Goal: Navigation & Orientation: Find specific page/section

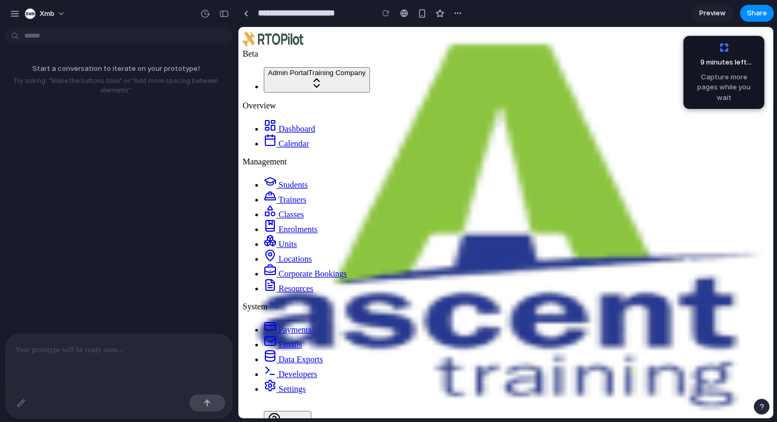
click at [296, 139] on link "Calendar" at bounding box center [286, 143] width 45 height 9
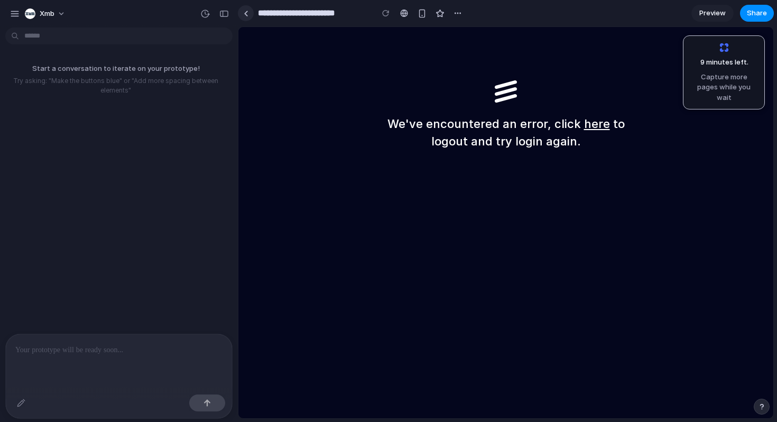
click at [252, 16] on link at bounding box center [246, 13] width 16 height 16
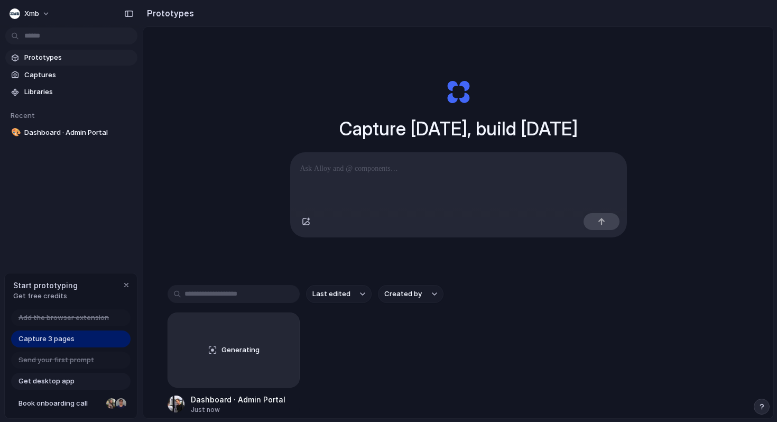
click at [70, 64] on link "Prototypes" at bounding box center [71, 58] width 132 height 16
click at [71, 131] on span "Dashboard · Admin Portal" at bounding box center [78, 132] width 109 height 11
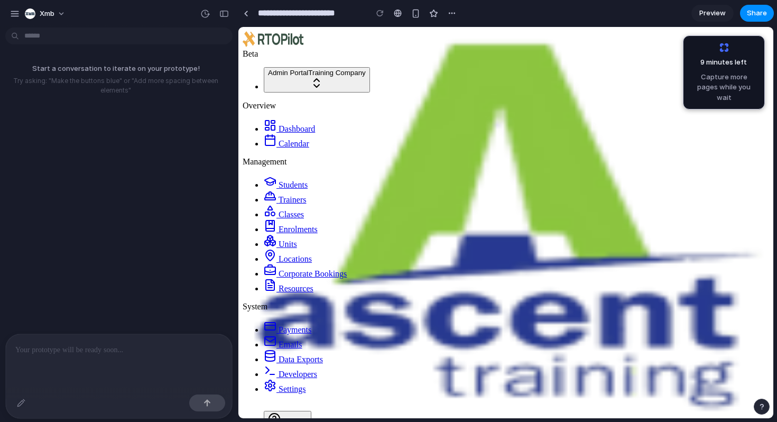
click at [180, 348] on p at bounding box center [118, 349] width 207 height 13
click at [152, 345] on p at bounding box center [118, 349] width 207 height 13
click at [123, 348] on p at bounding box center [118, 349] width 207 height 13
click at [93, 347] on p at bounding box center [118, 349] width 207 height 13
